Goal: Check status: Check status

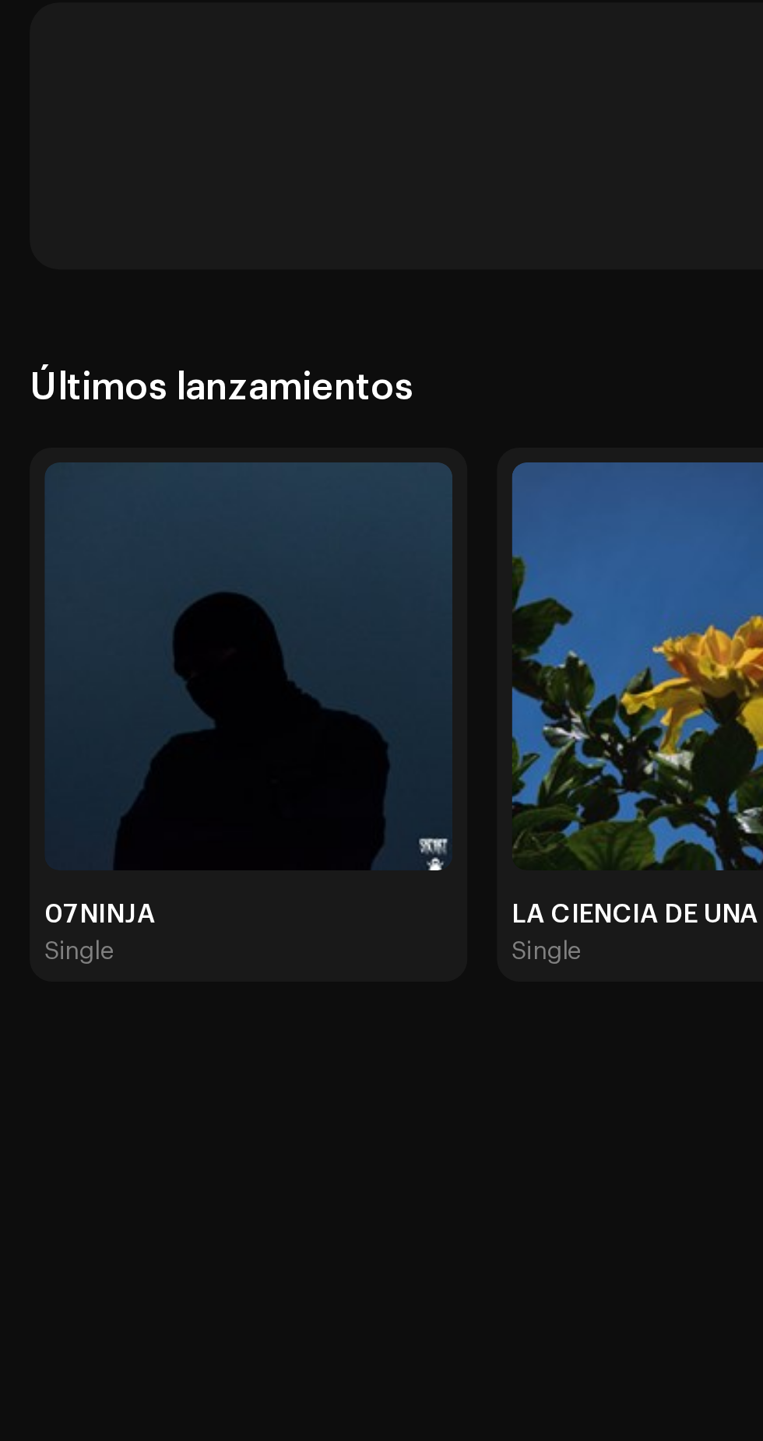
click at [151, 830] on img at bounding box center [104, 751] width 171 height 171
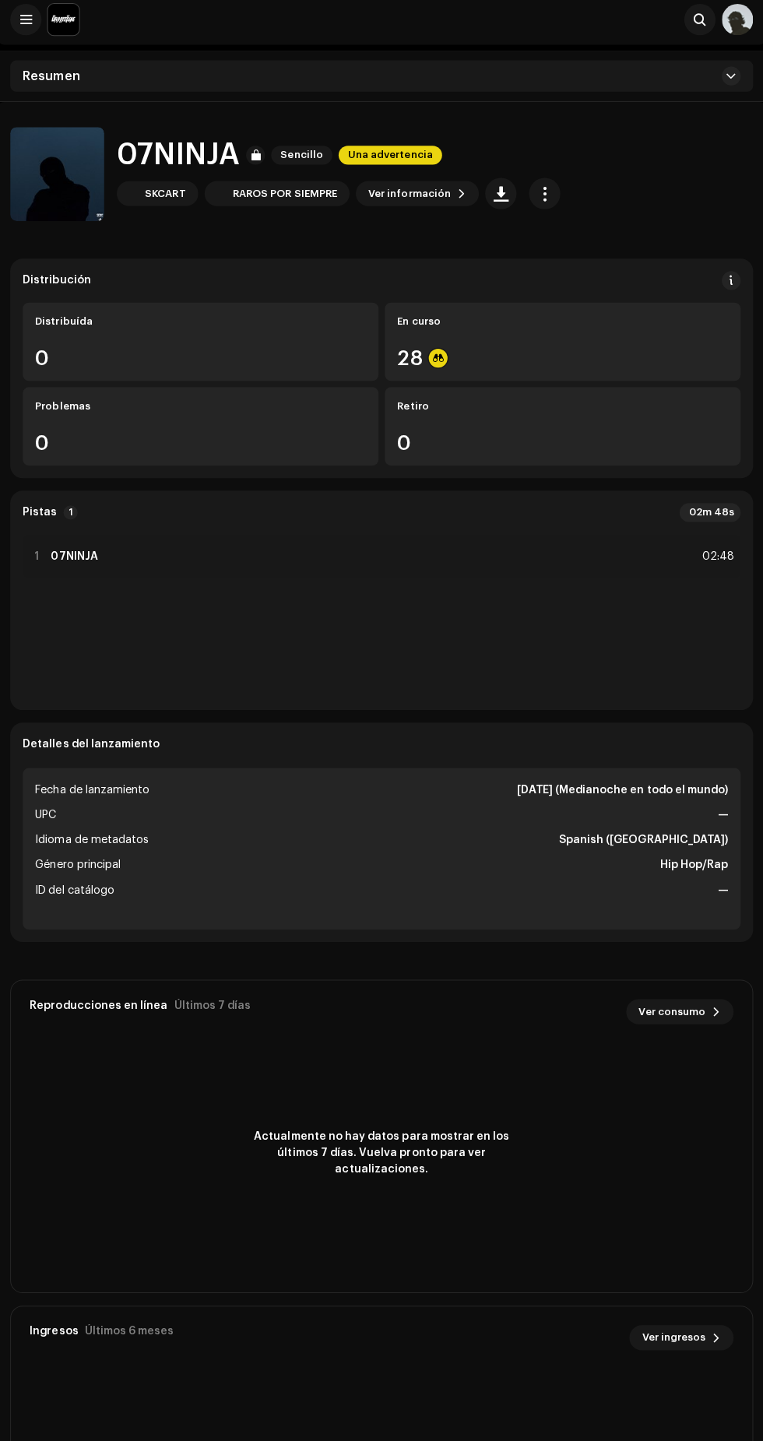
click at [616, 363] on div "28" at bounding box center [561, 361] width 328 height 20
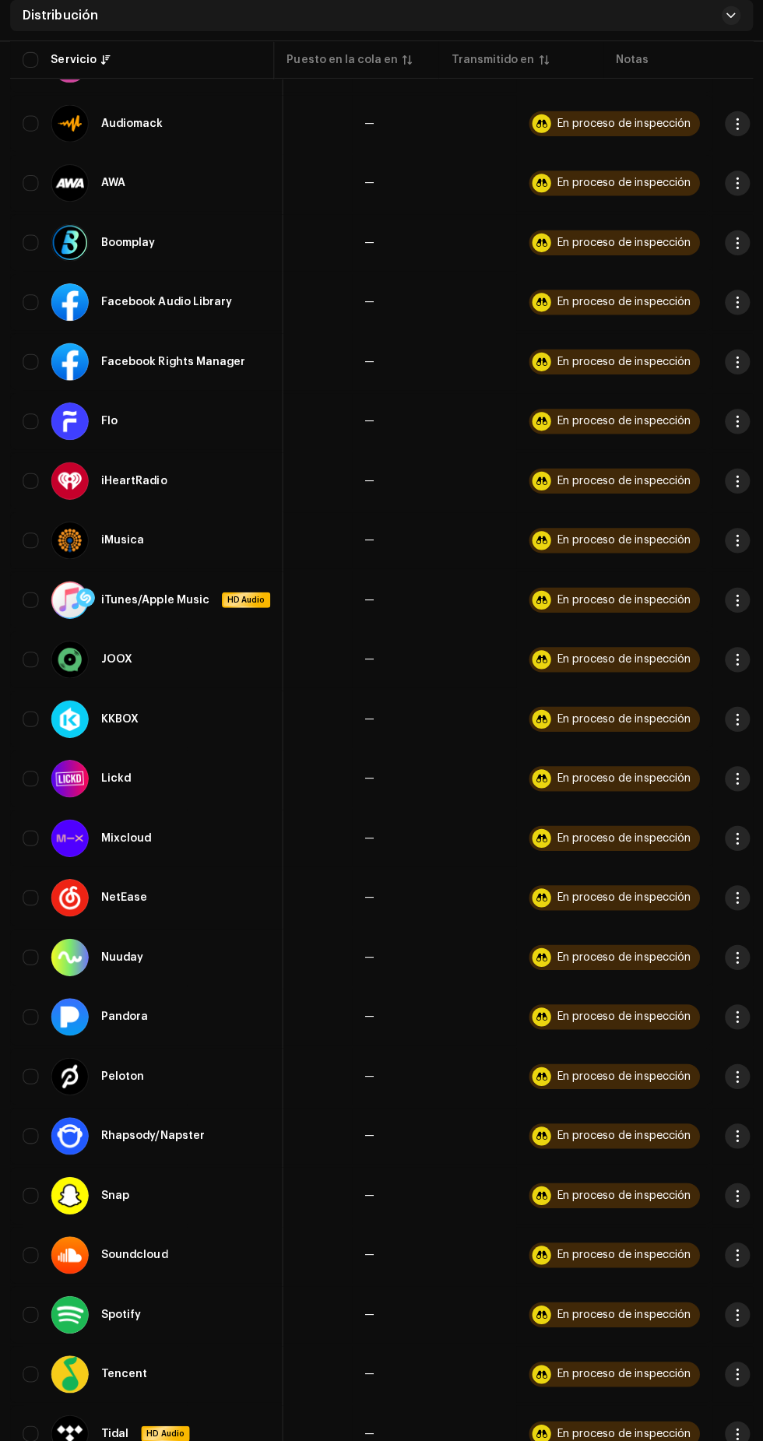
scroll to position [0, 258]
